Goal: Transaction & Acquisition: Book appointment/travel/reservation

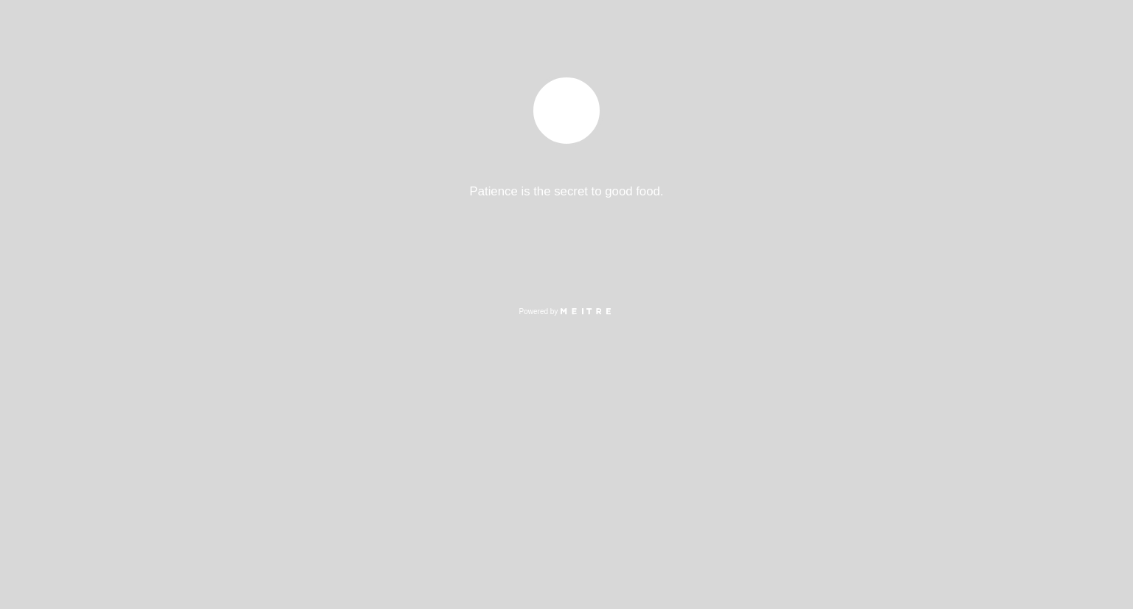
select select "es"
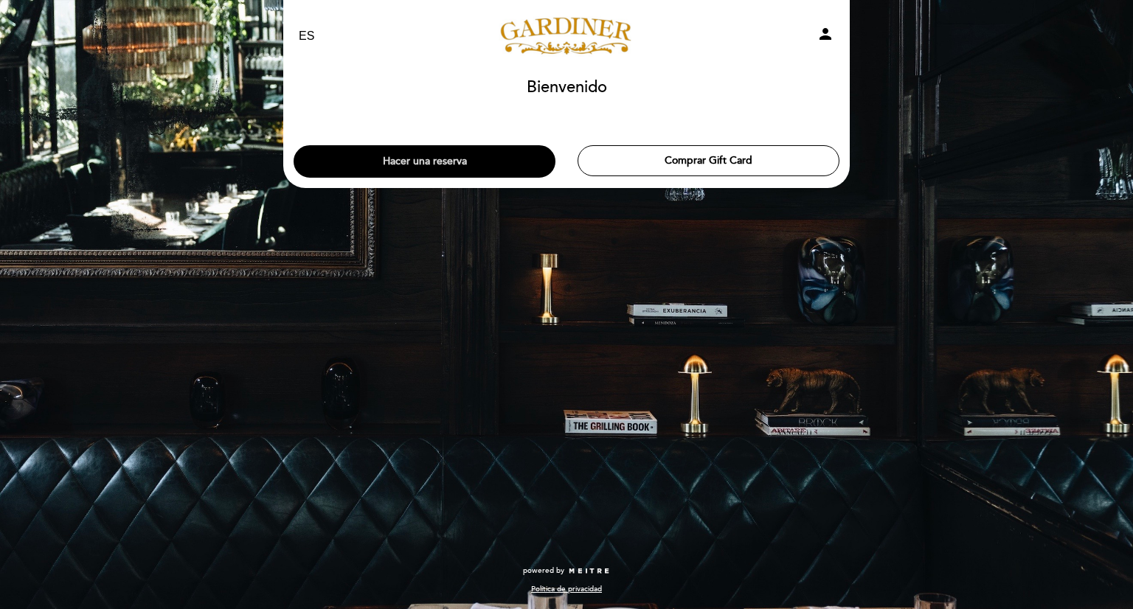
click at [401, 166] on button "Hacer una reserva" at bounding box center [424, 161] width 262 height 32
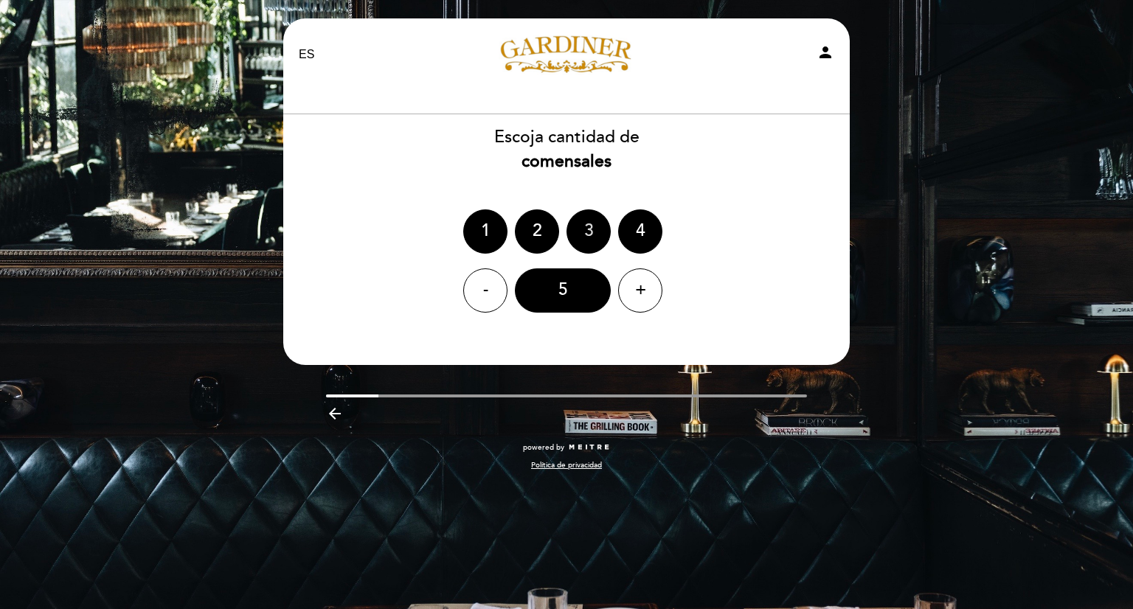
click at [588, 234] on div "3" at bounding box center [588, 231] width 44 height 44
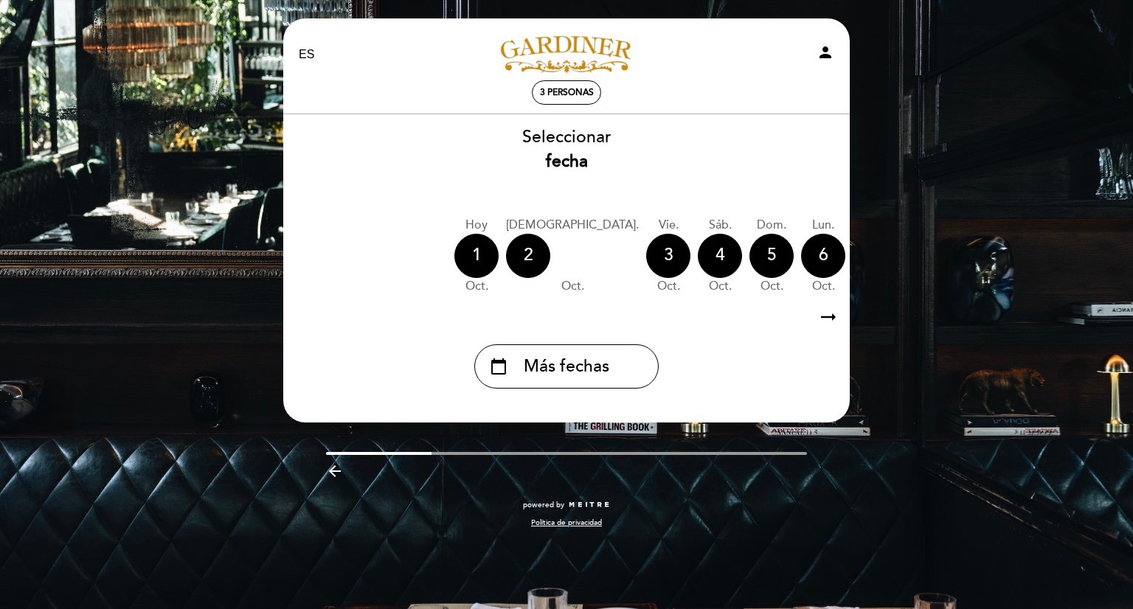
click at [833, 323] on icon "arrow_right_alt" at bounding box center [828, 318] width 22 height 32
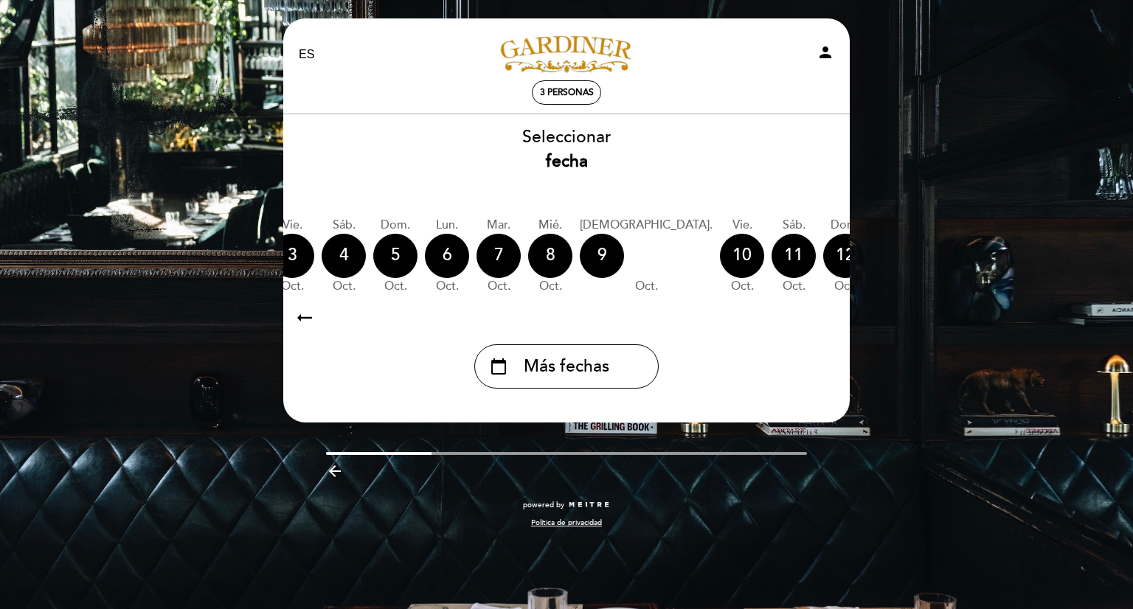
scroll to position [0, 430]
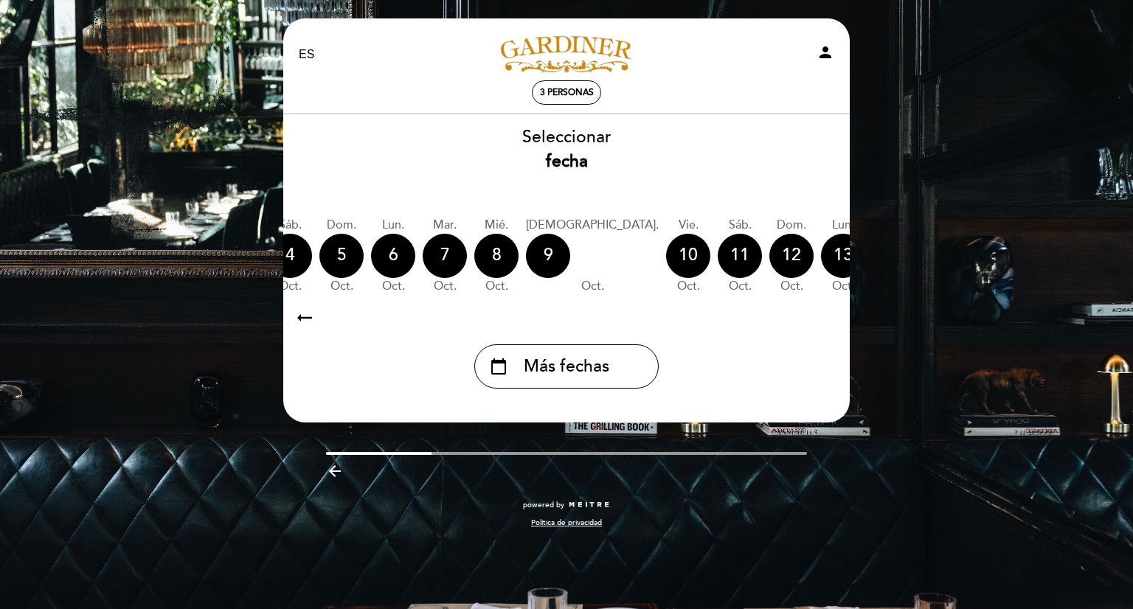
click at [976, 265] on div "calendar_today" at bounding box center [998, 256] width 44 height 44
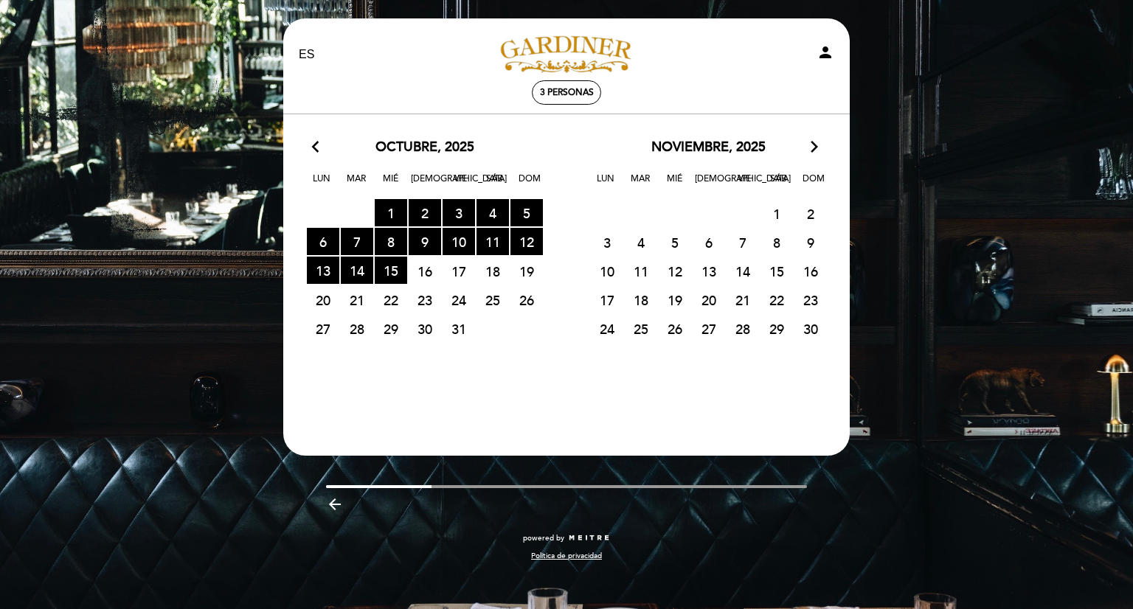
drag, startPoint x: 464, startPoint y: 270, endPoint x: 517, endPoint y: 271, distance: 53.1
click at [465, 270] on span "17" at bounding box center [458, 270] width 32 height 27
click at [517, 271] on span "19" at bounding box center [526, 270] width 32 height 27
click at [498, 273] on span "18" at bounding box center [492, 270] width 32 height 27
click at [516, 273] on span "19" at bounding box center [526, 270] width 32 height 27
